Goal: Browse casually: Explore the website without a specific task or goal

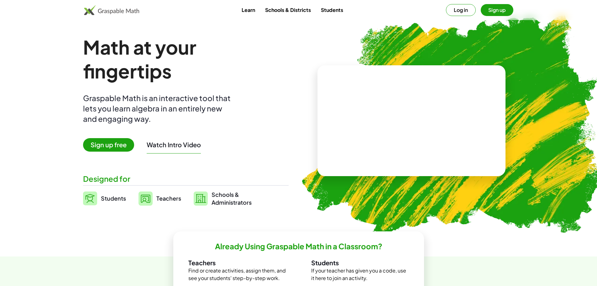
click at [305, 253] on div "Already Using Graspable Math in a Classroom? Teachers Find or create activities…" at bounding box center [298, 267] width 251 height 72
drag, startPoint x: 305, startPoint y: 253, endPoint x: 302, endPoint y: 253, distance: 3.5
click at [302, 253] on div "Already Using Graspable Math in a Classroom? Teachers Find or create activities…" at bounding box center [298, 267] width 251 height 72
click at [309, 253] on div "Already Using Graspable Math in a Classroom? Teachers Find or create activities…" at bounding box center [298, 267] width 251 height 72
drag, startPoint x: 309, startPoint y: 253, endPoint x: 312, endPoint y: 283, distance: 30.2
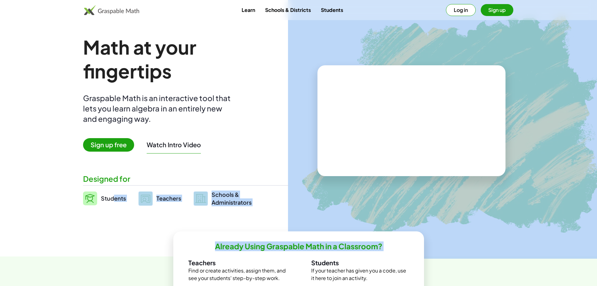
drag, startPoint x: 119, startPoint y: 241, endPoint x: 120, endPoint y: 249, distance: 8.6
